Goal: Task Accomplishment & Management: Manage account settings

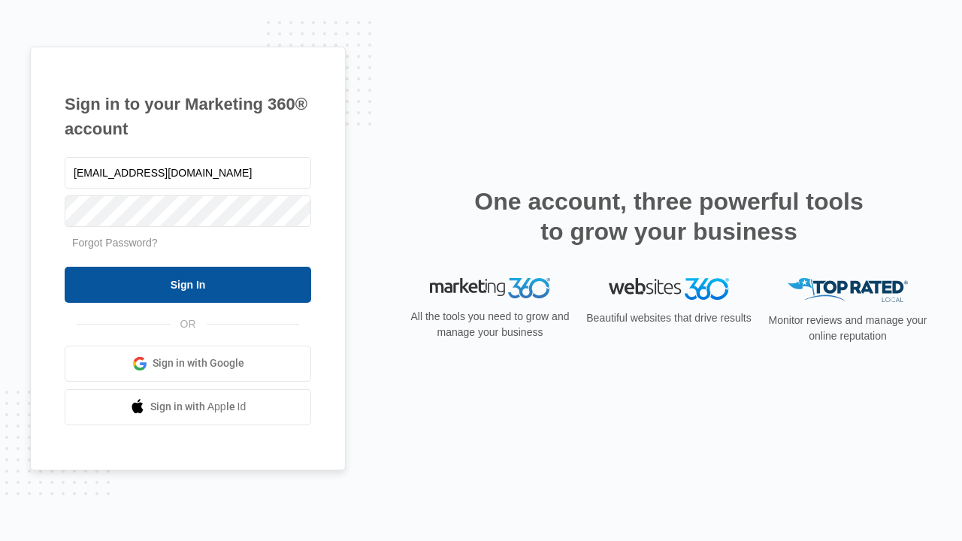
click at [188, 284] on input "Sign In" at bounding box center [188, 285] width 247 height 36
